Goal: Task Accomplishment & Management: Complete application form

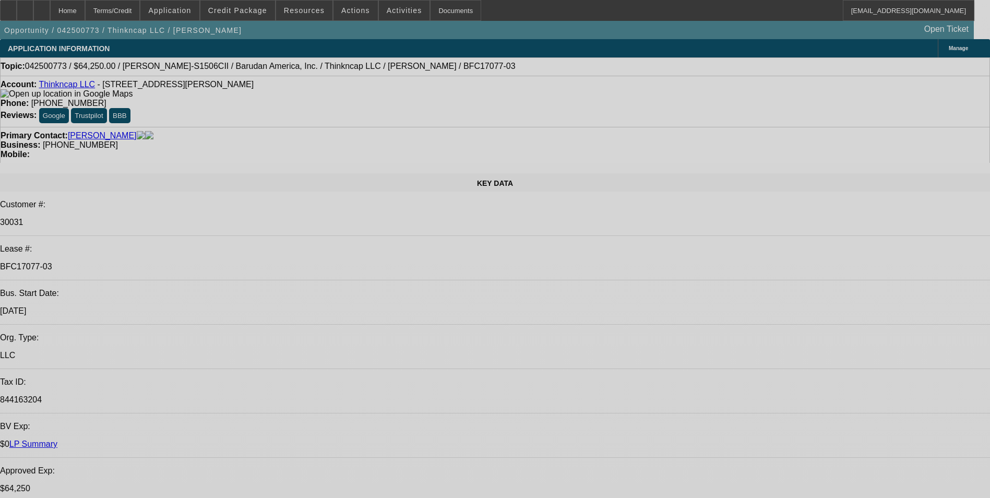
select select "0"
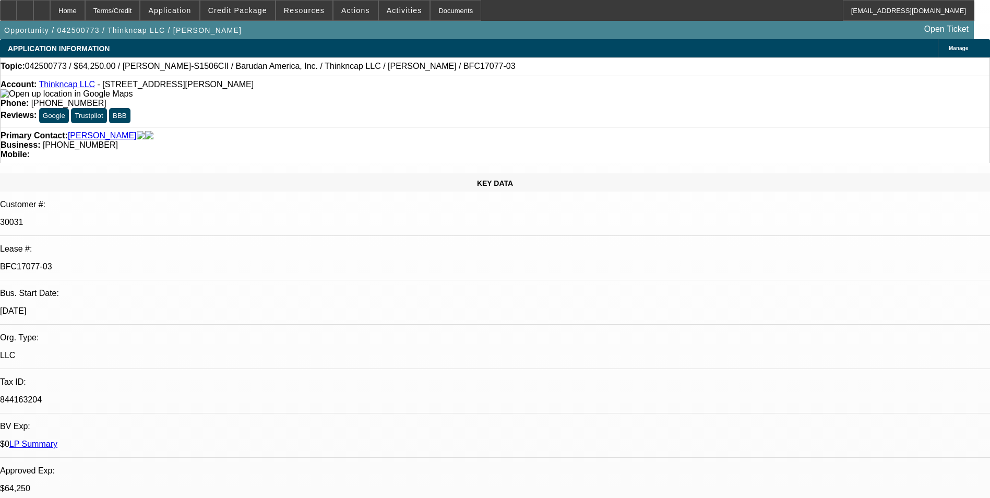
select select "0"
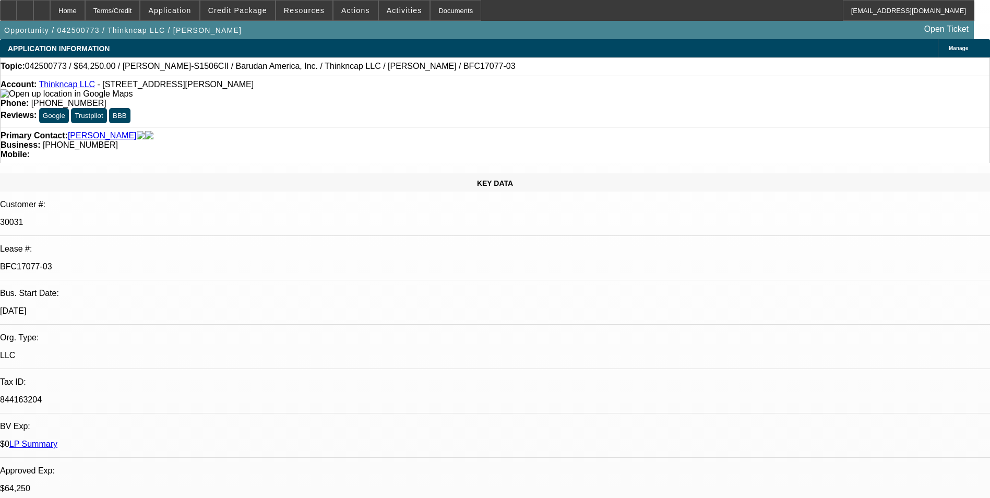
select select "0"
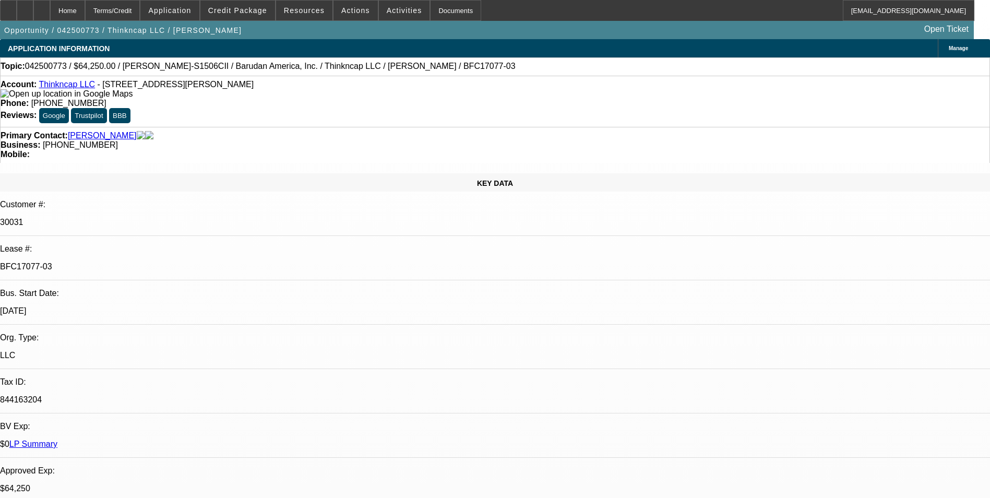
select select "0"
select select "1"
select select "2"
select select "1"
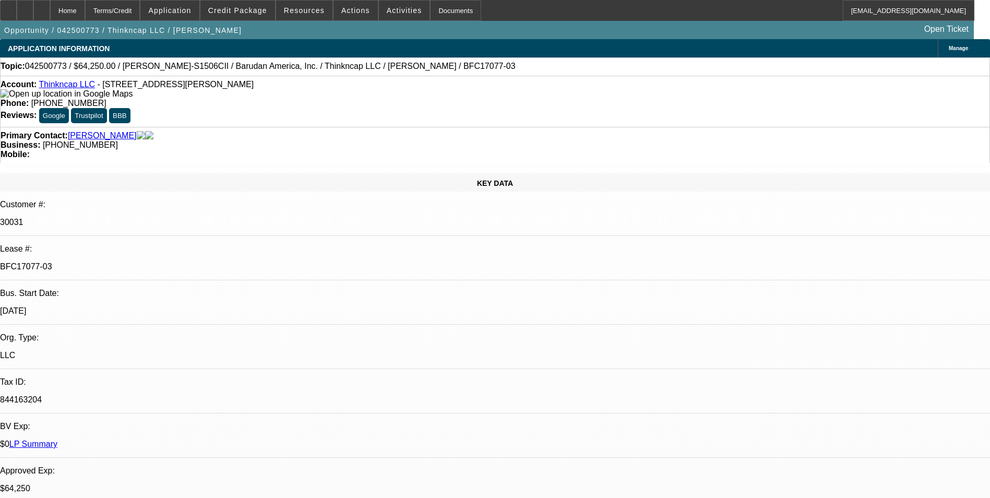
select select "1"
select select "2"
select select "1"
select select "2"
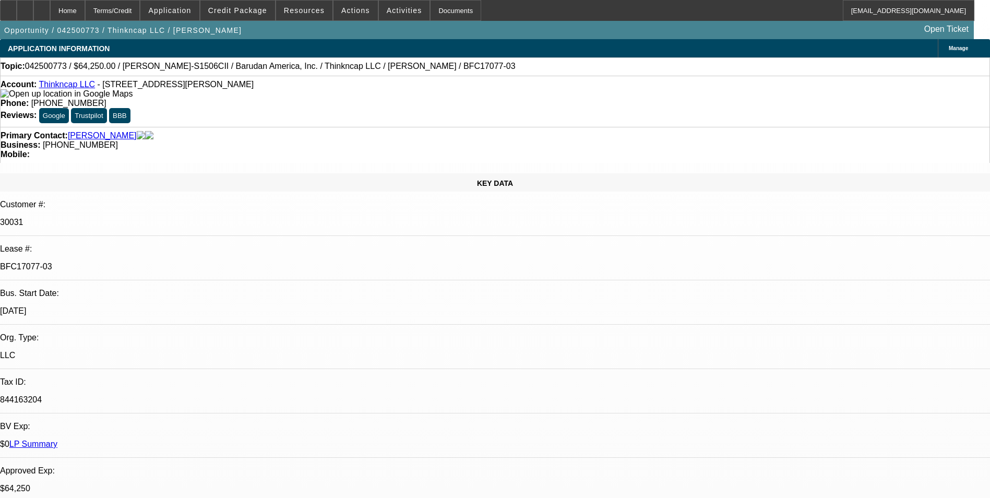
select select "1"
select select "2"
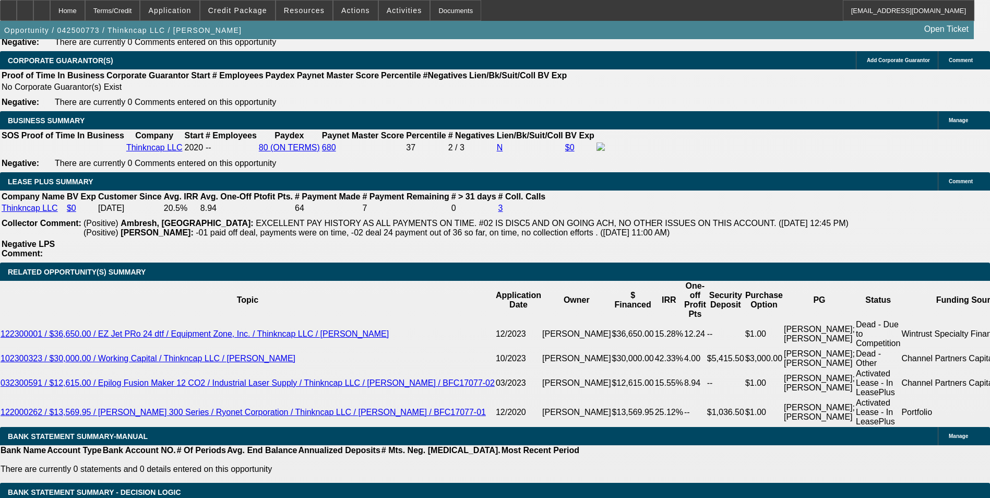
scroll to position [1983, 0]
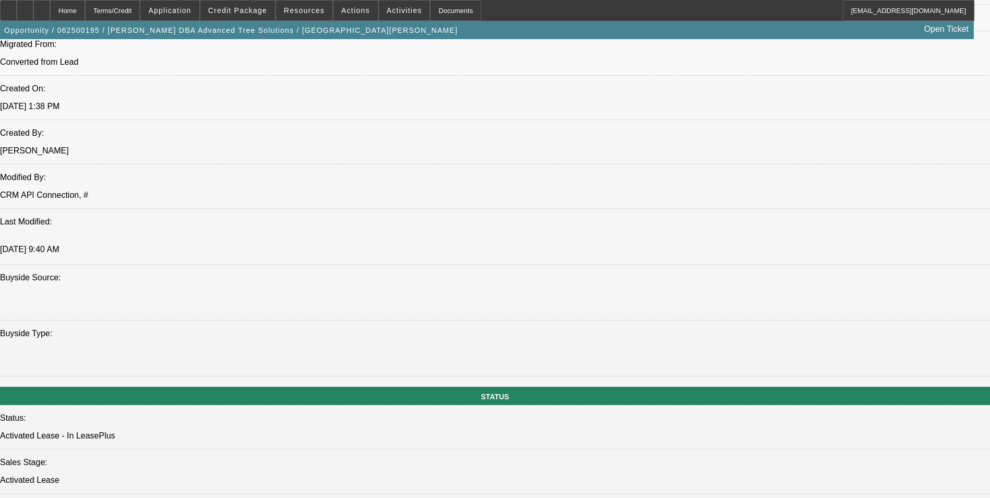
select select "0.1"
select select "0"
select select "0.1"
select select "0"
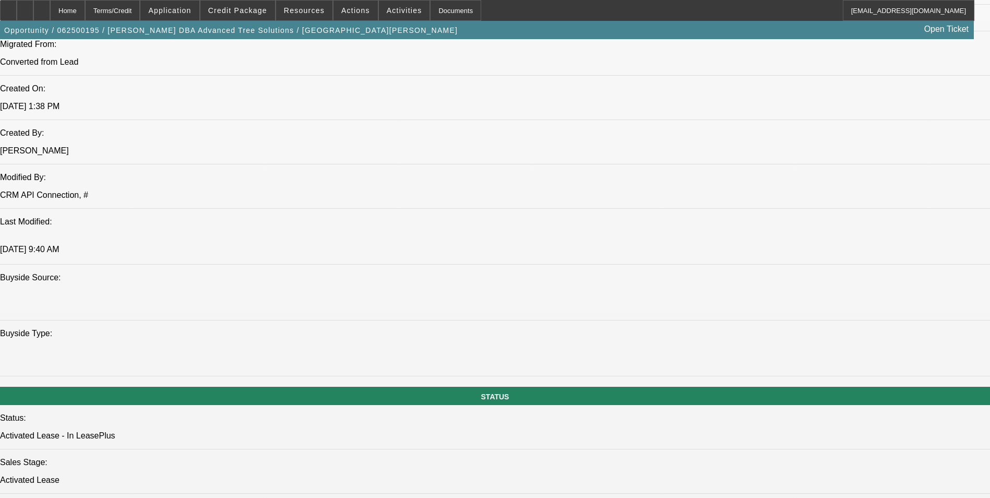
select select "0"
select select "0.1"
select select "0"
select select "0.1"
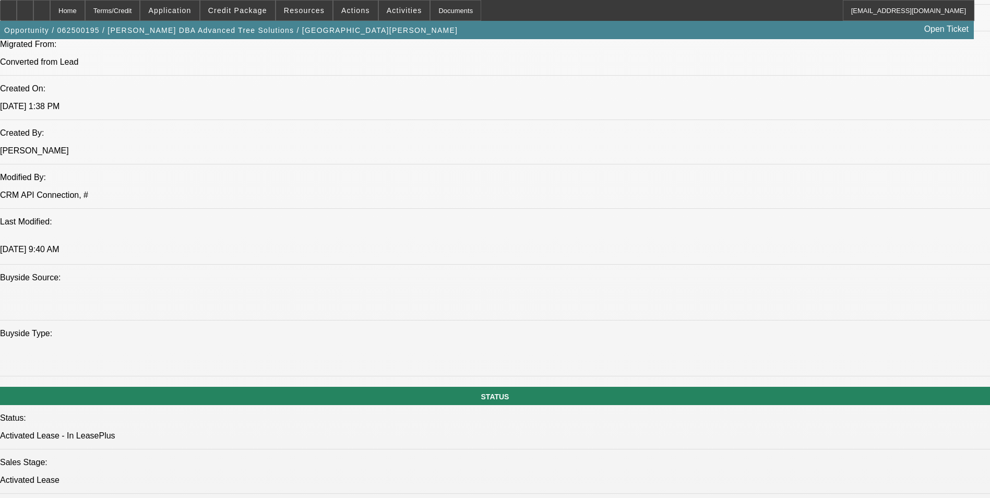
select select "0"
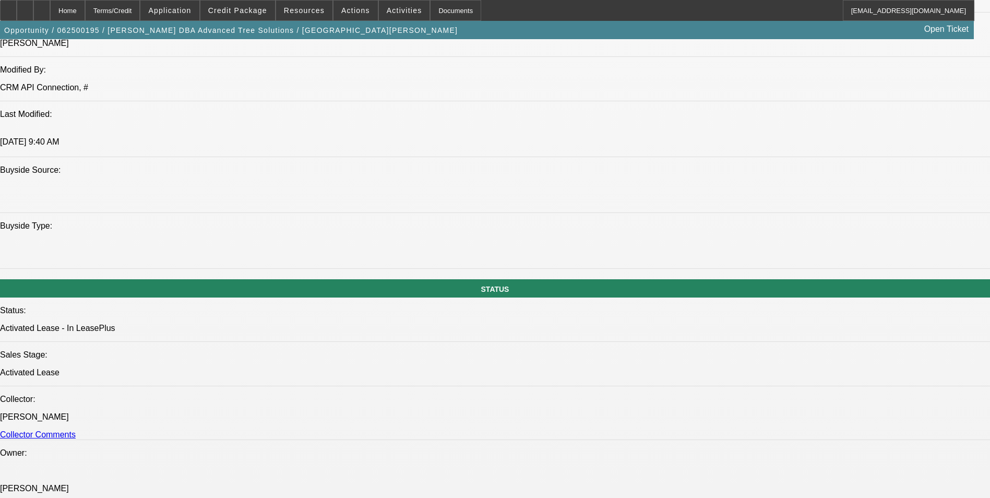
select select "1"
select select "3"
select select "6"
select select "1"
select select "3"
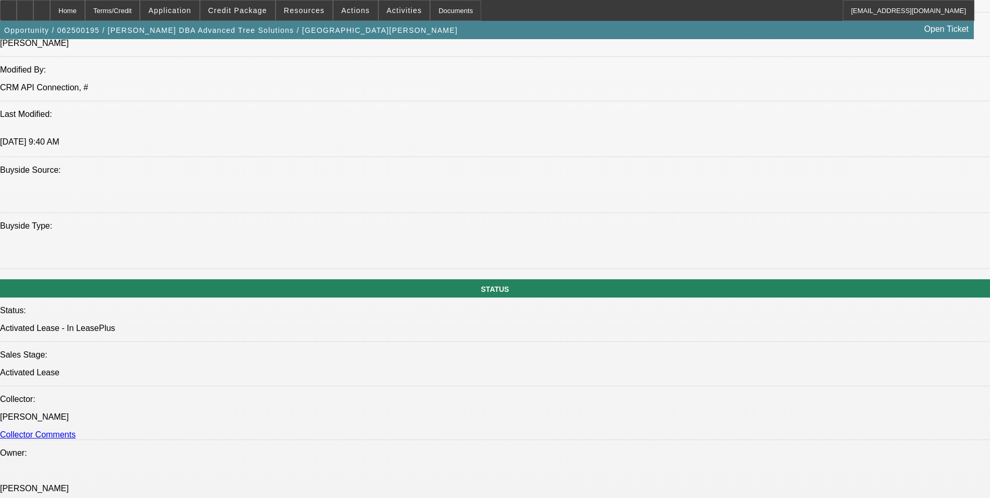
select select "6"
select select "1"
select select "3"
select select "6"
select select "1"
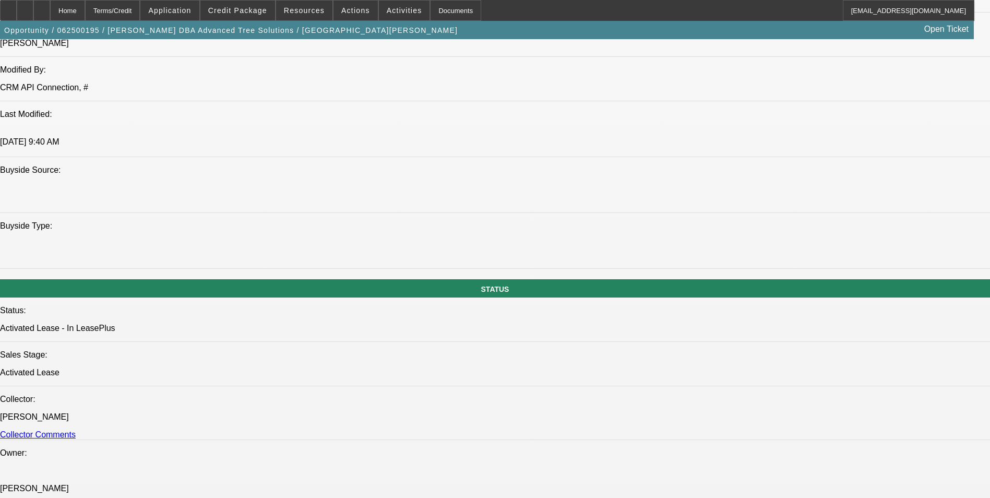
select select "3"
select select "6"
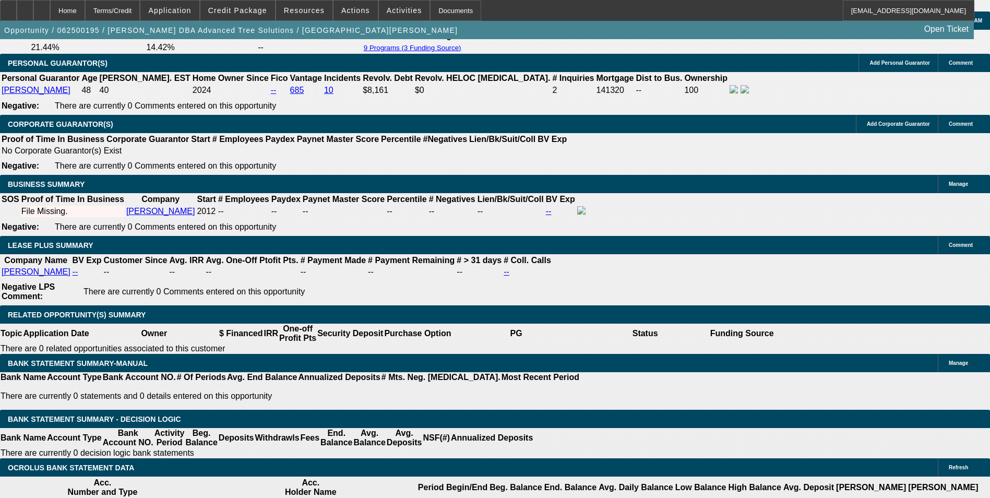
scroll to position [1773, 0]
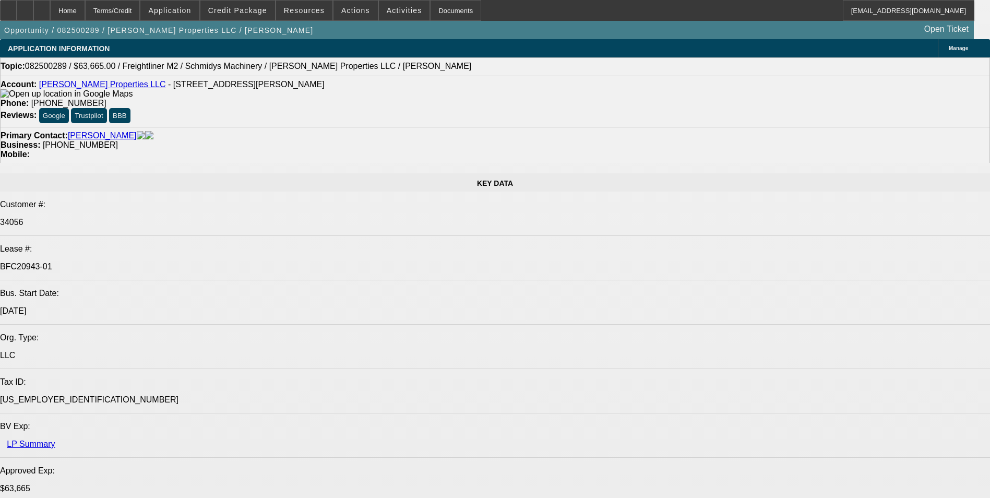
select select "0"
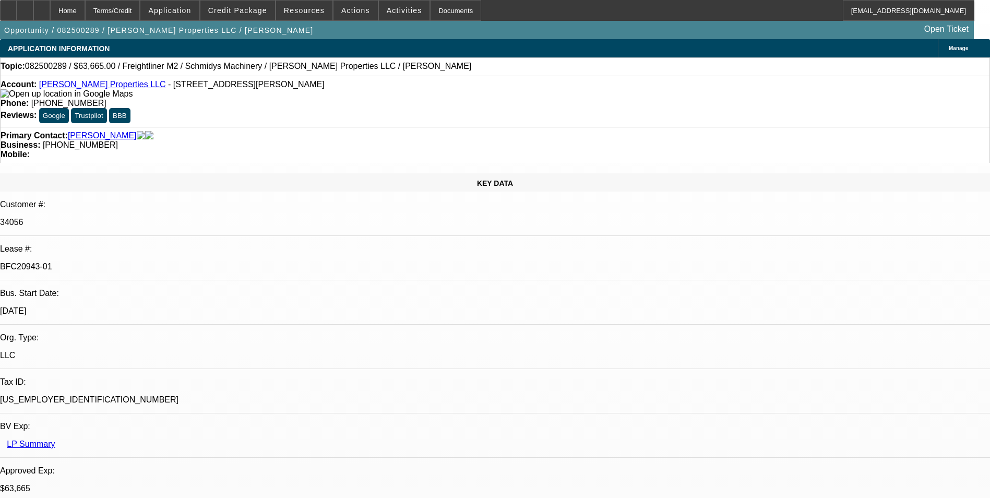
select select "0"
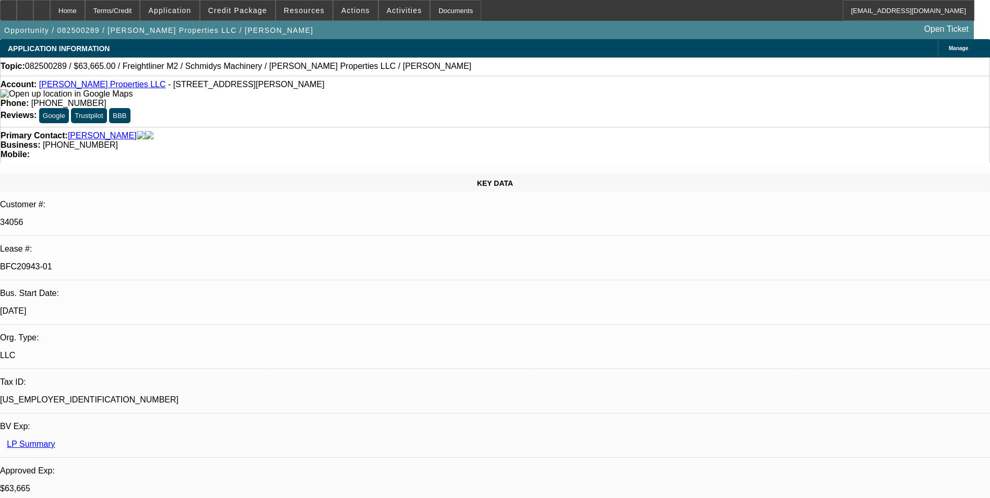
select select "0"
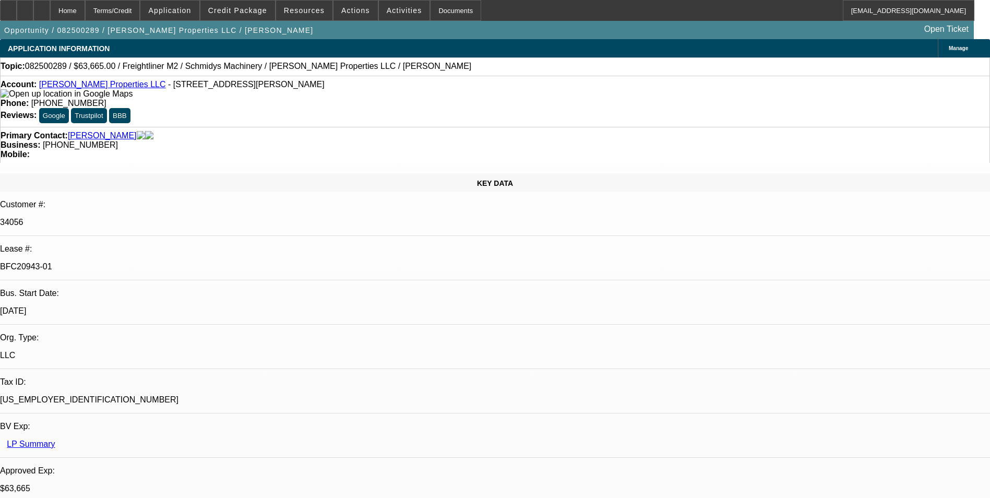
select select "0"
select select "1"
select select "6"
select select "1"
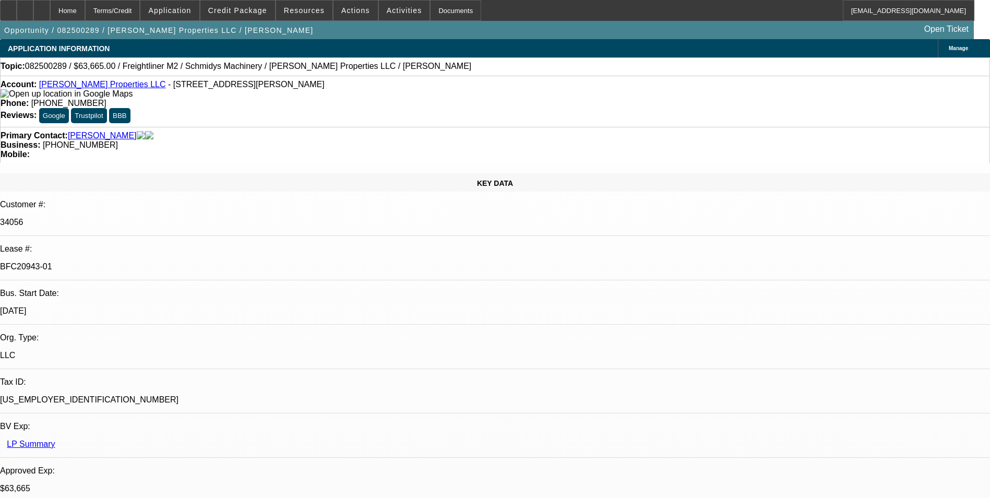
select select "1"
select select "6"
select select "1"
select select "6"
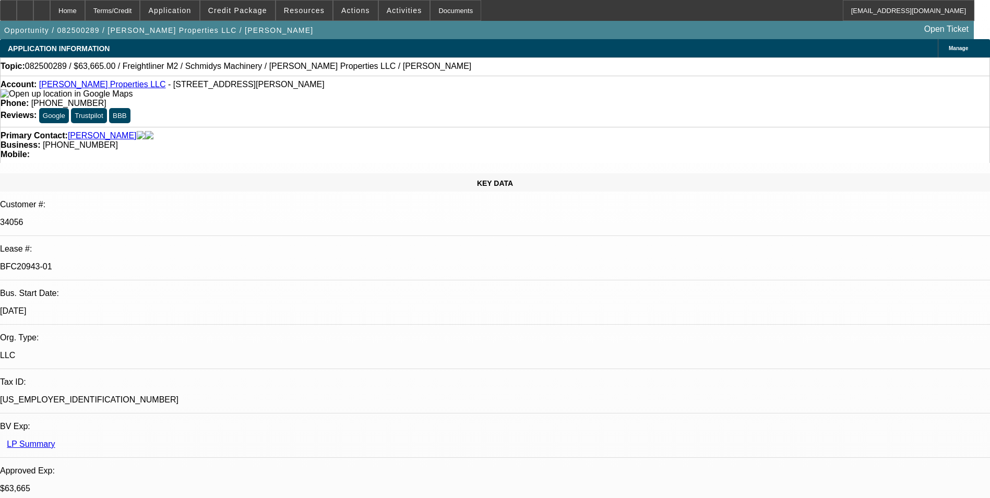
select select "1"
select select "6"
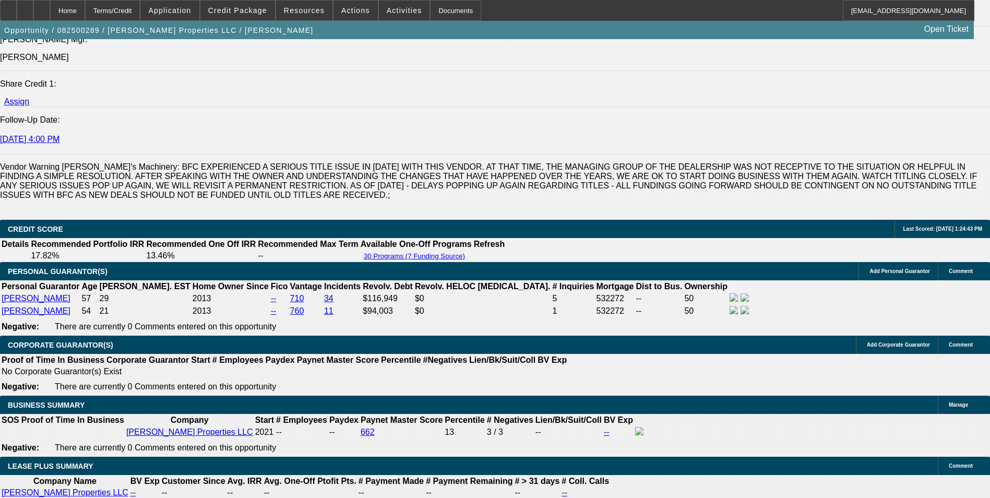
scroll to position [1827, 0]
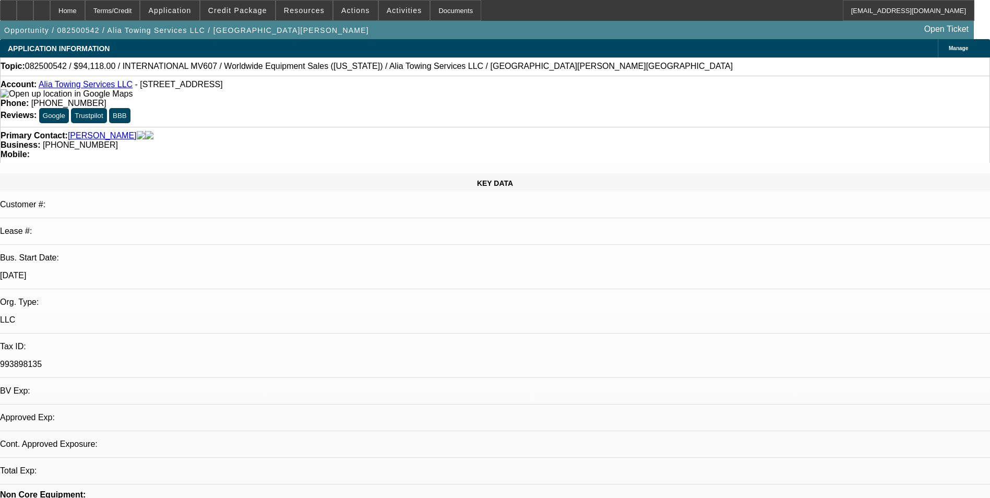
select select "0"
select select "2"
select select "0"
select select "1"
select select "2"
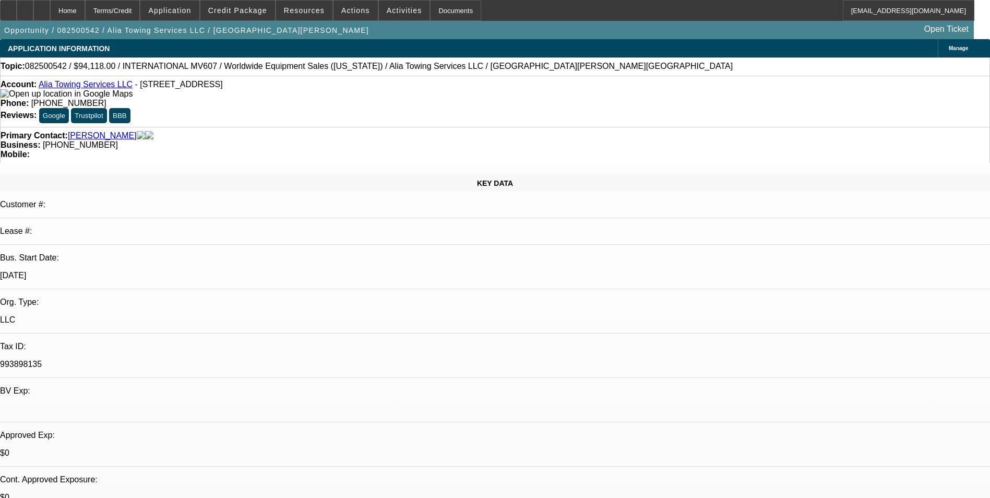
select select "6"
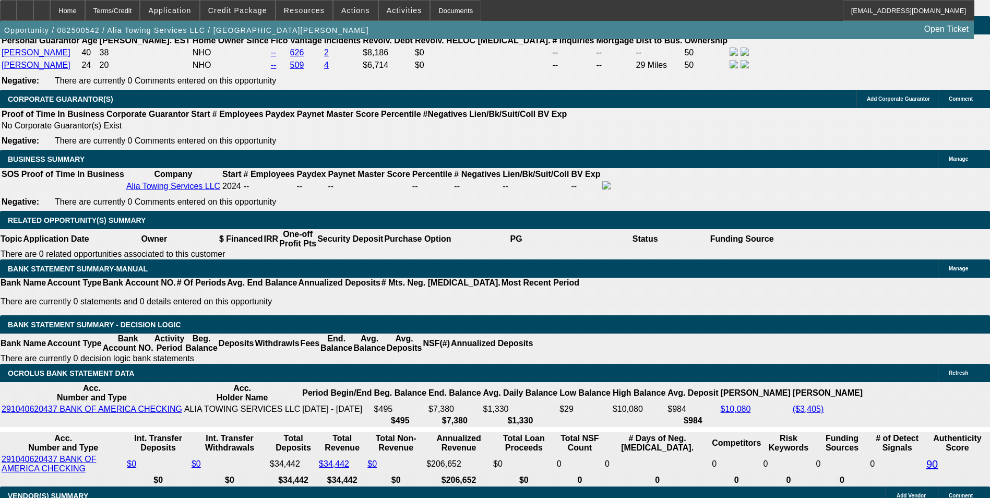
scroll to position [1566, 0]
